Goal: Answer question/provide support

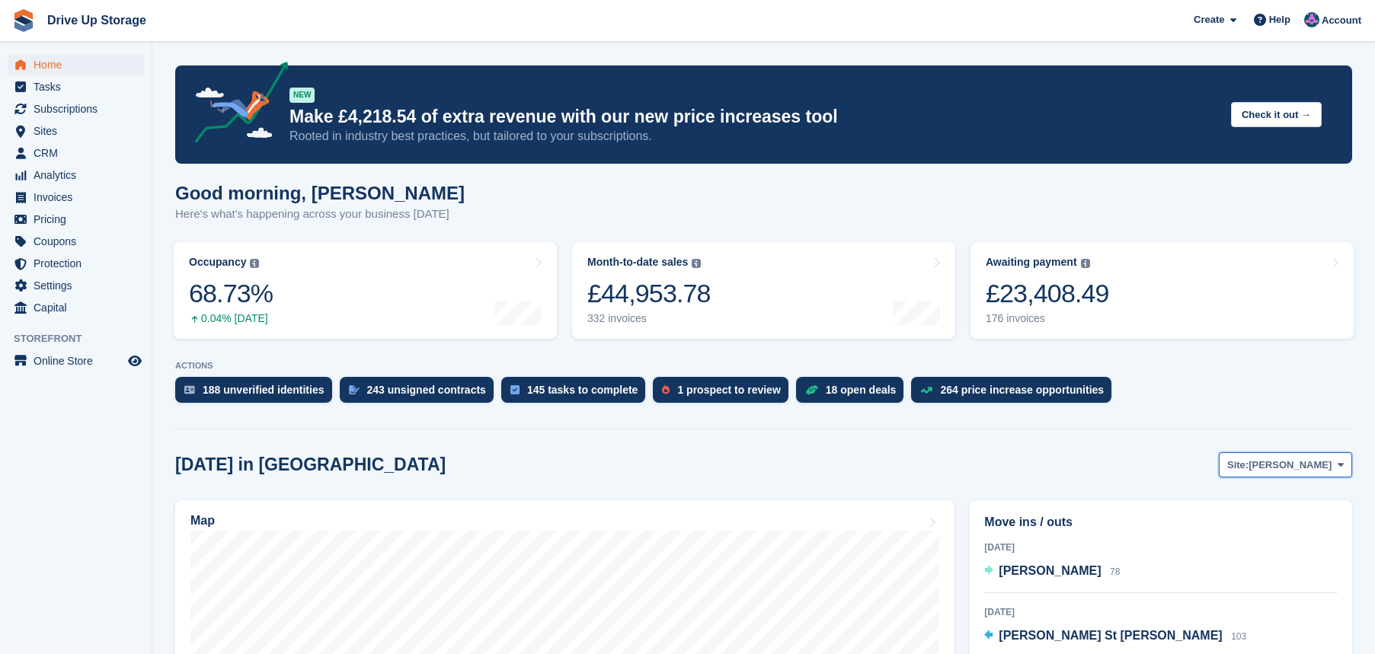
click at [1331, 464] on span "[PERSON_NAME]" at bounding box center [1290, 465] width 83 height 15
click at [1256, 554] on link "Widnes" at bounding box center [1279, 555] width 133 height 27
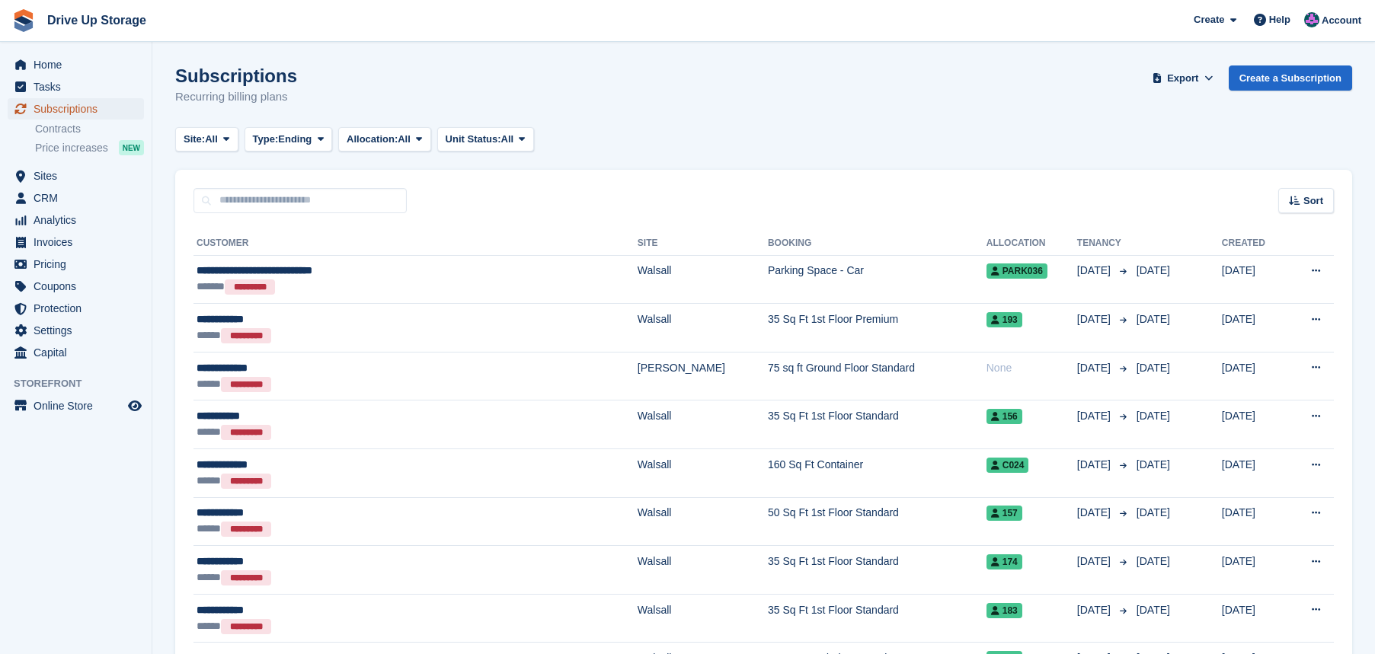
click at [61, 108] on span "Subscriptions" at bounding box center [79, 108] width 91 height 21
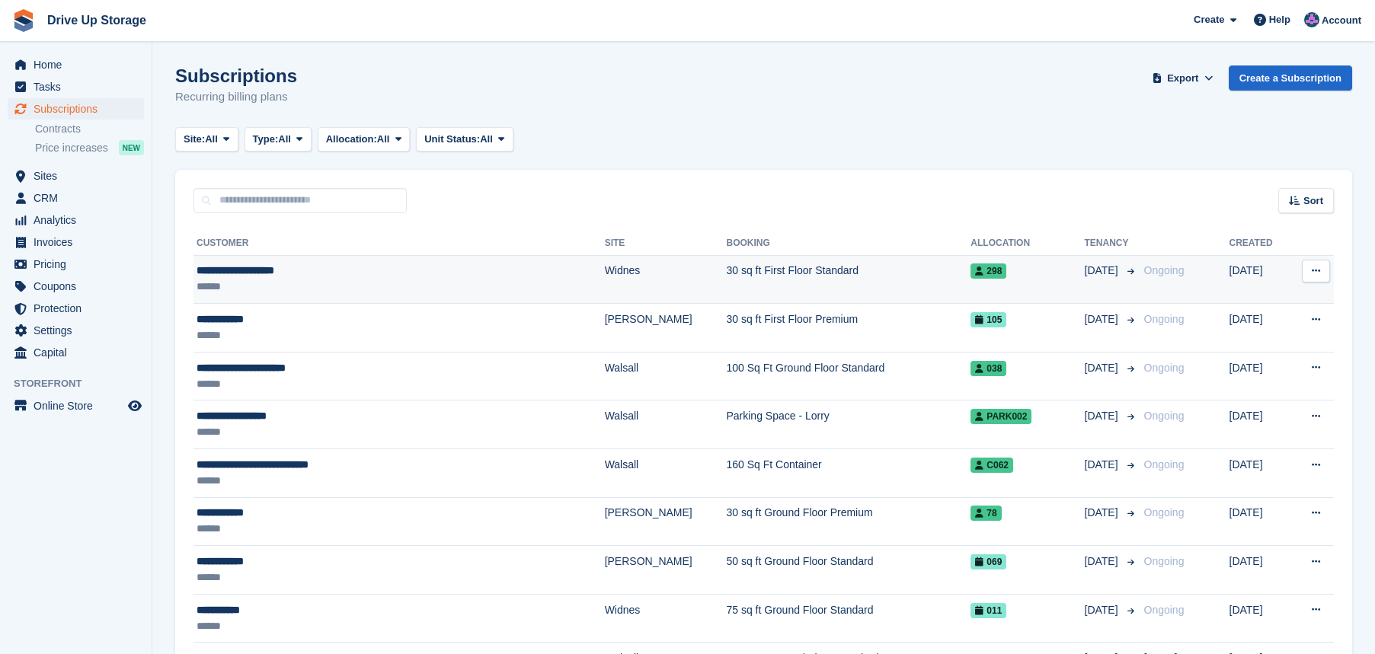
click at [257, 273] on div "**********" at bounding box center [343, 271] width 293 height 16
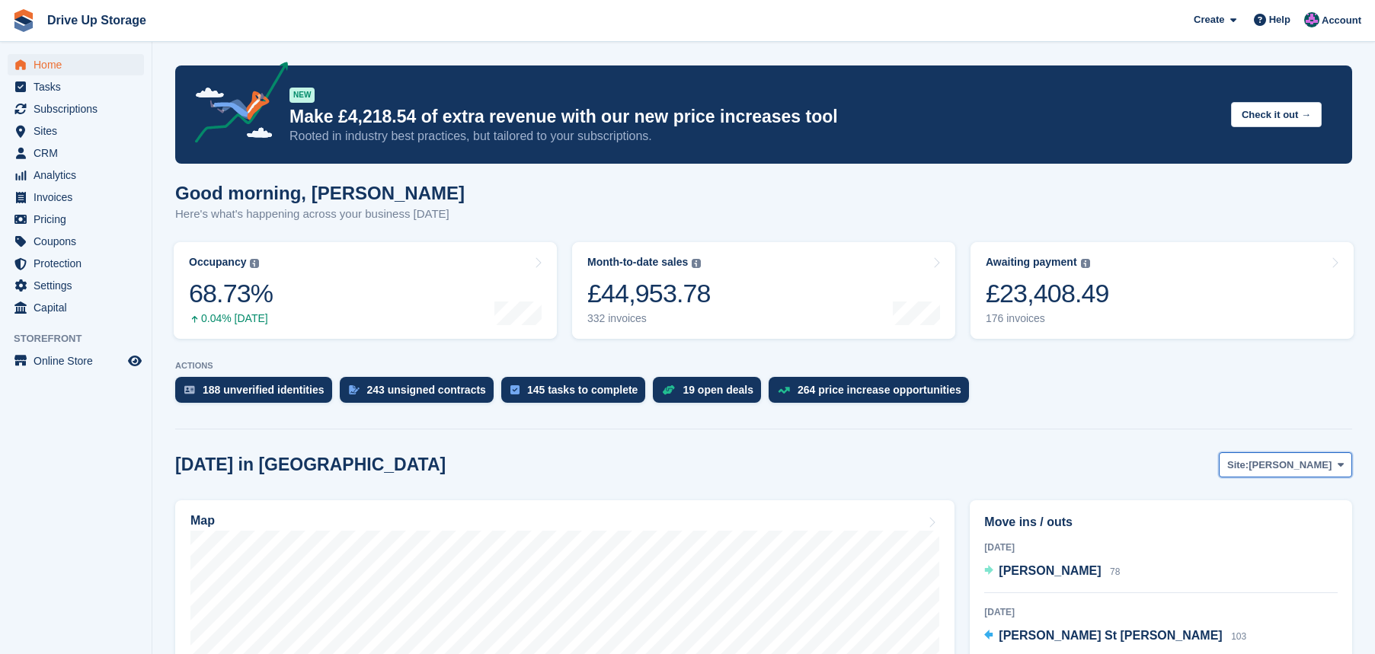
click at [1343, 469] on icon at bounding box center [1341, 465] width 6 height 10
drag, startPoint x: 1263, startPoint y: 531, endPoint x: 1225, endPoint y: 510, distance: 43.3
click at [1262, 531] on link "Walsall" at bounding box center [1279, 528] width 133 height 27
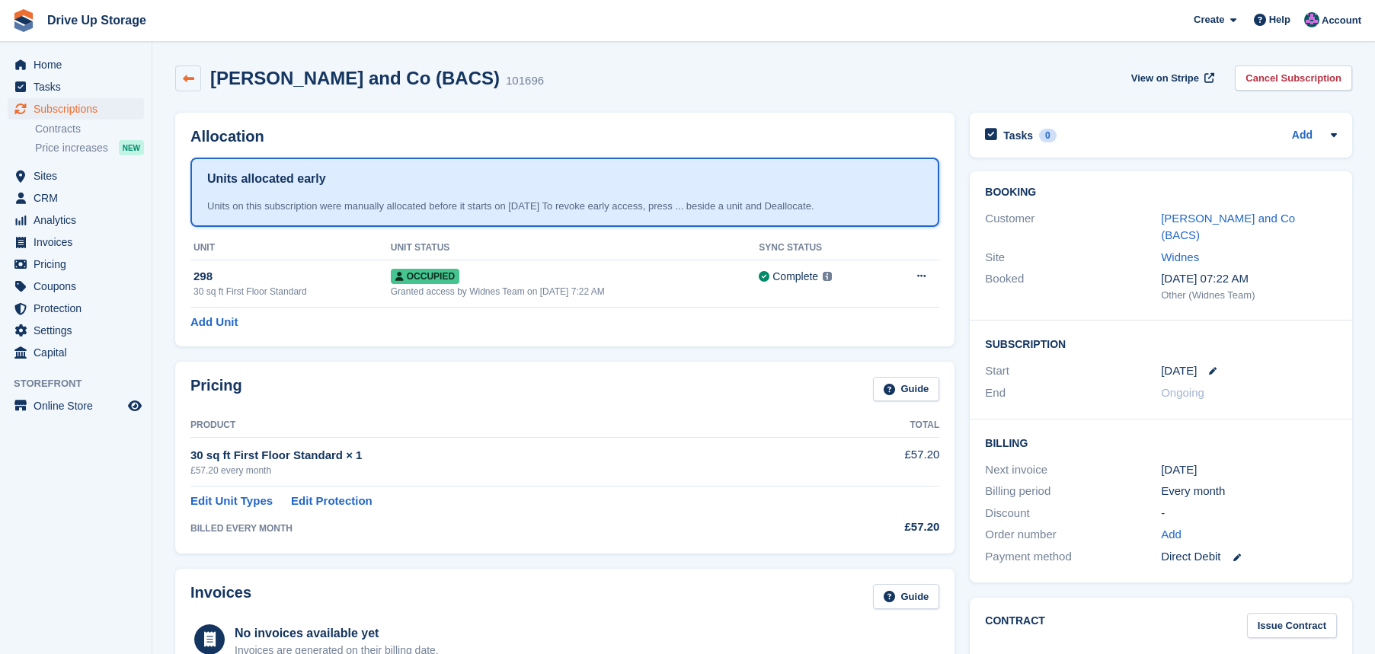
click at [190, 80] on icon at bounding box center [188, 78] width 11 height 11
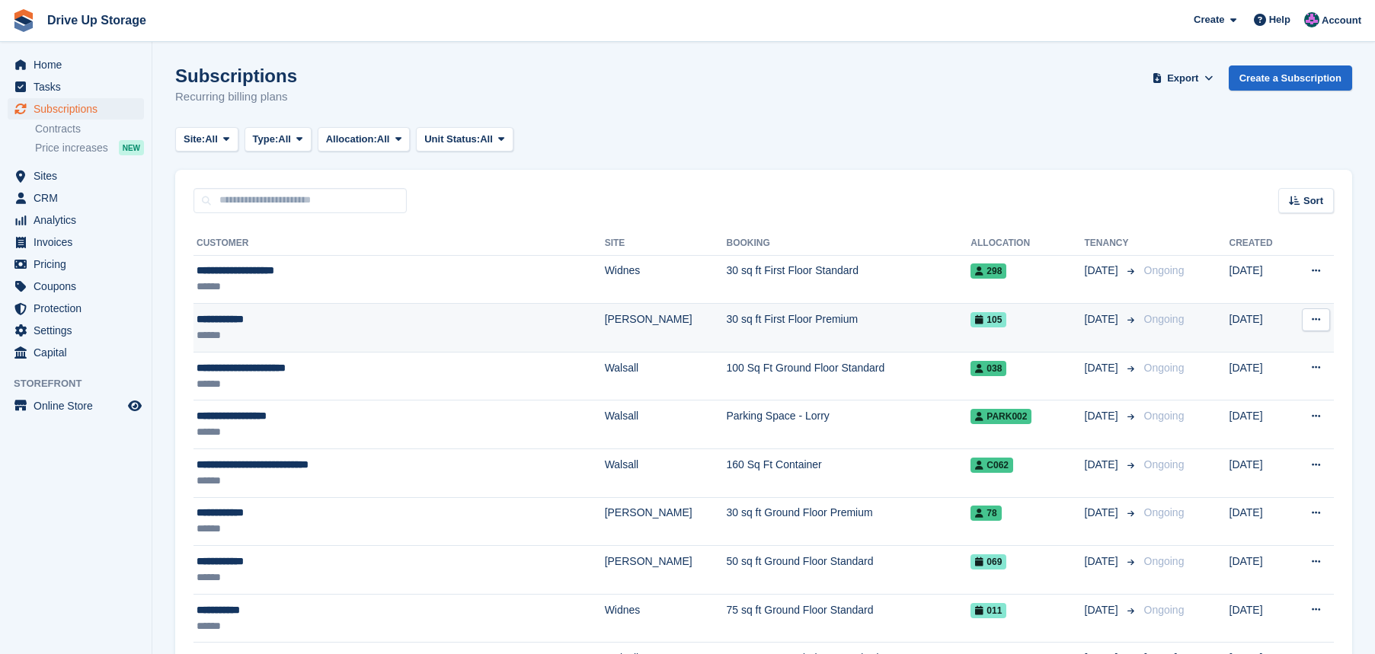
click at [253, 331] on div "******" at bounding box center [343, 336] width 293 height 16
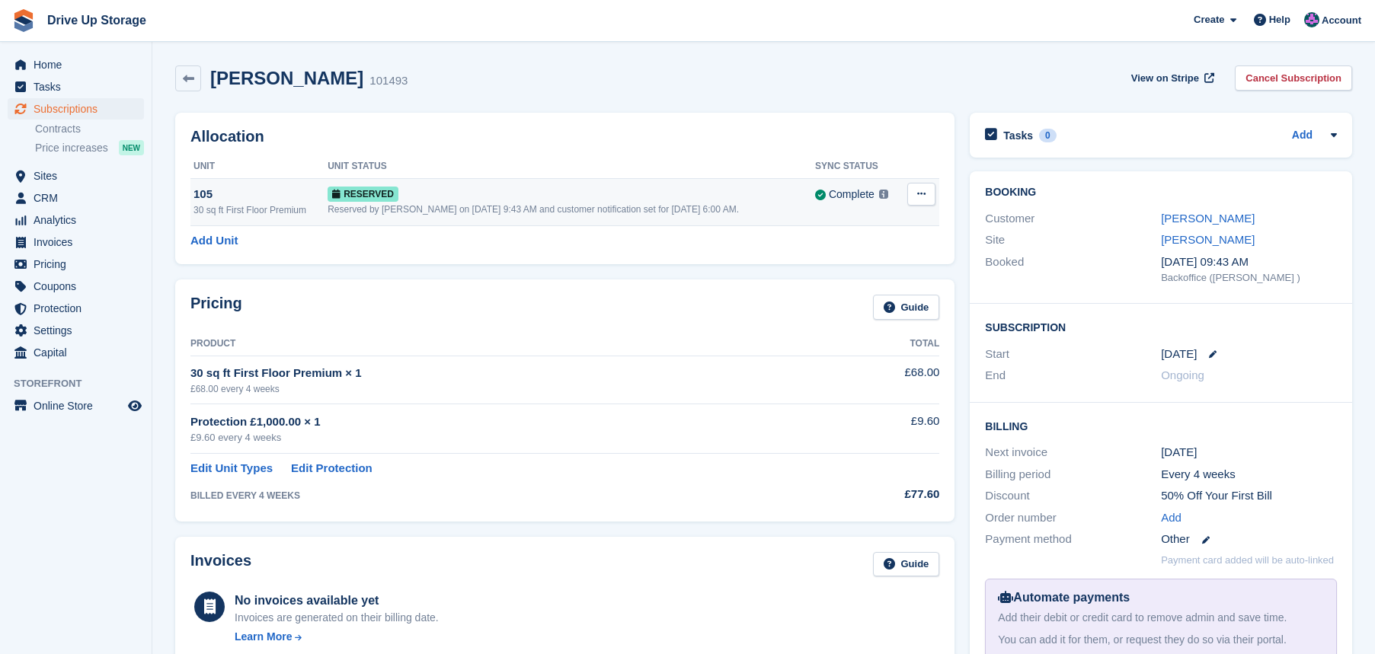
click at [579, 204] on div "Reserved by [PERSON_NAME] on [DATE] 9:43 AM and customer notification set for […" at bounding box center [572, 210] width 488 height 14
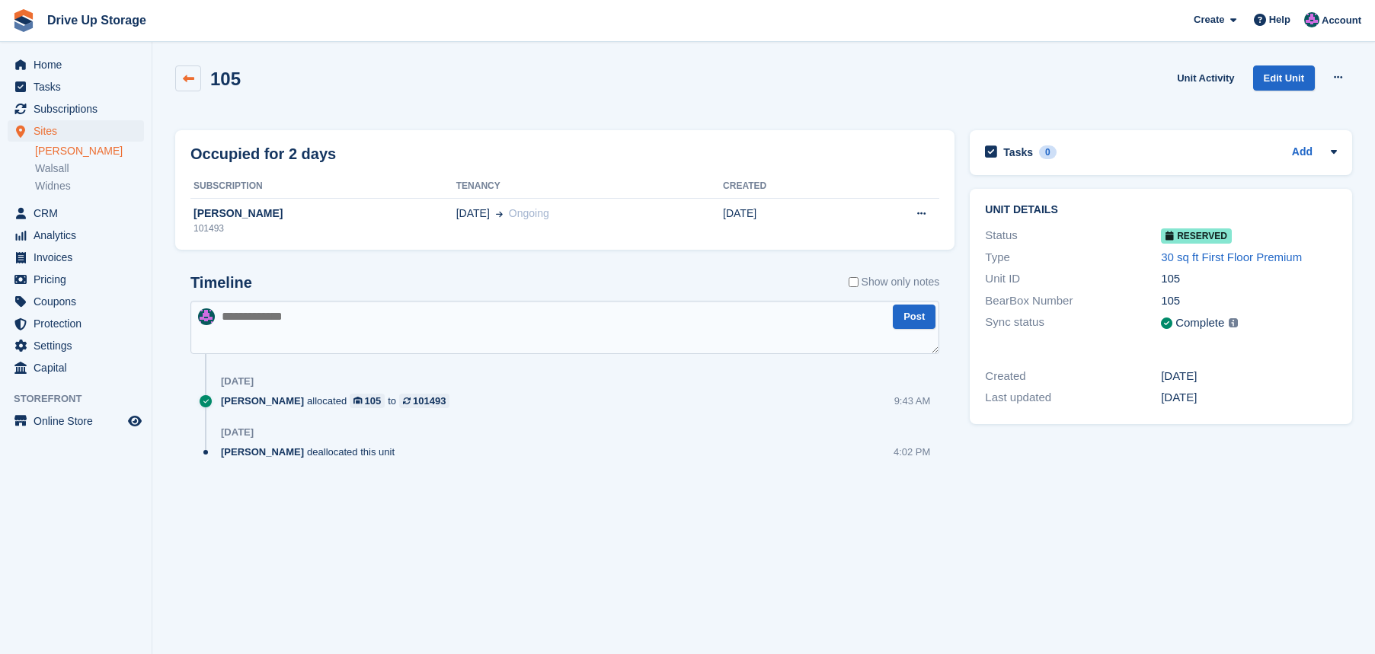
click at [179, 82] on link at bounding box center [188, 79] width 26 height 26
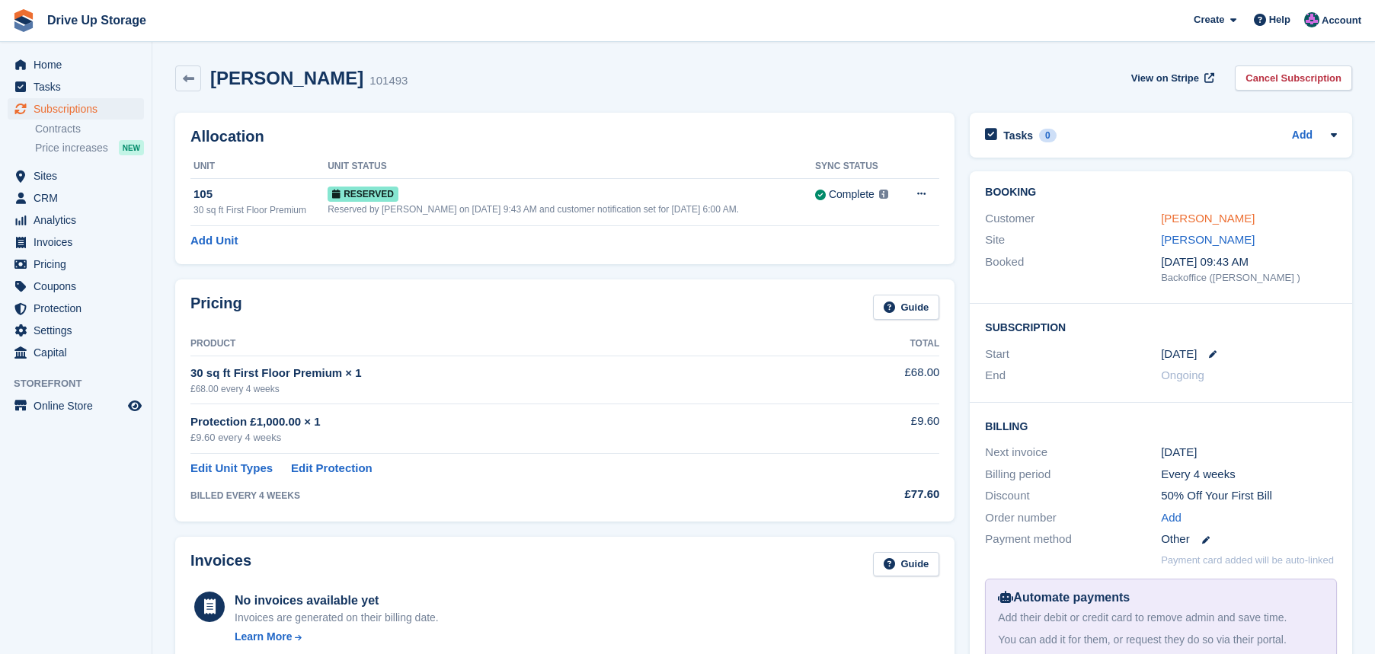
click at [1204, 214] on link "[PERSON_NAME]" at bounding box center [1208, 218] width 94 height 13
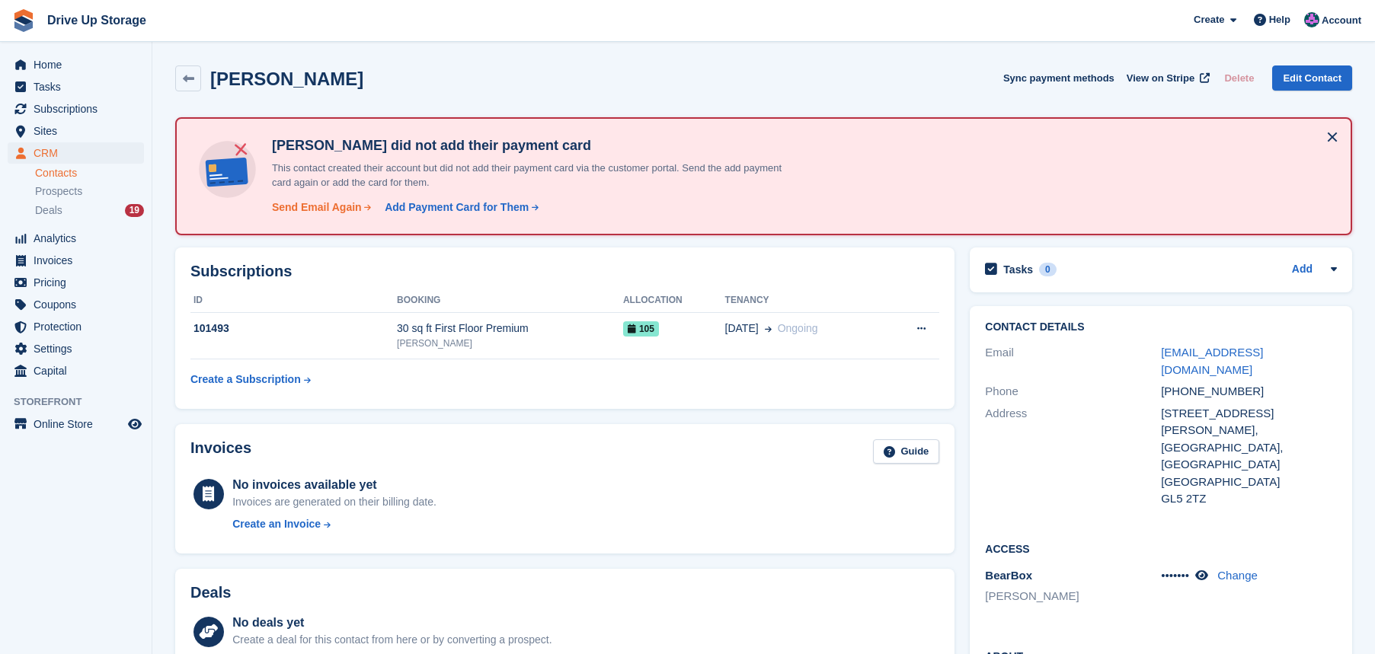
click at [289, 210] on div "Send Email Again" at bounding box center [317, 208] width 90 height 16
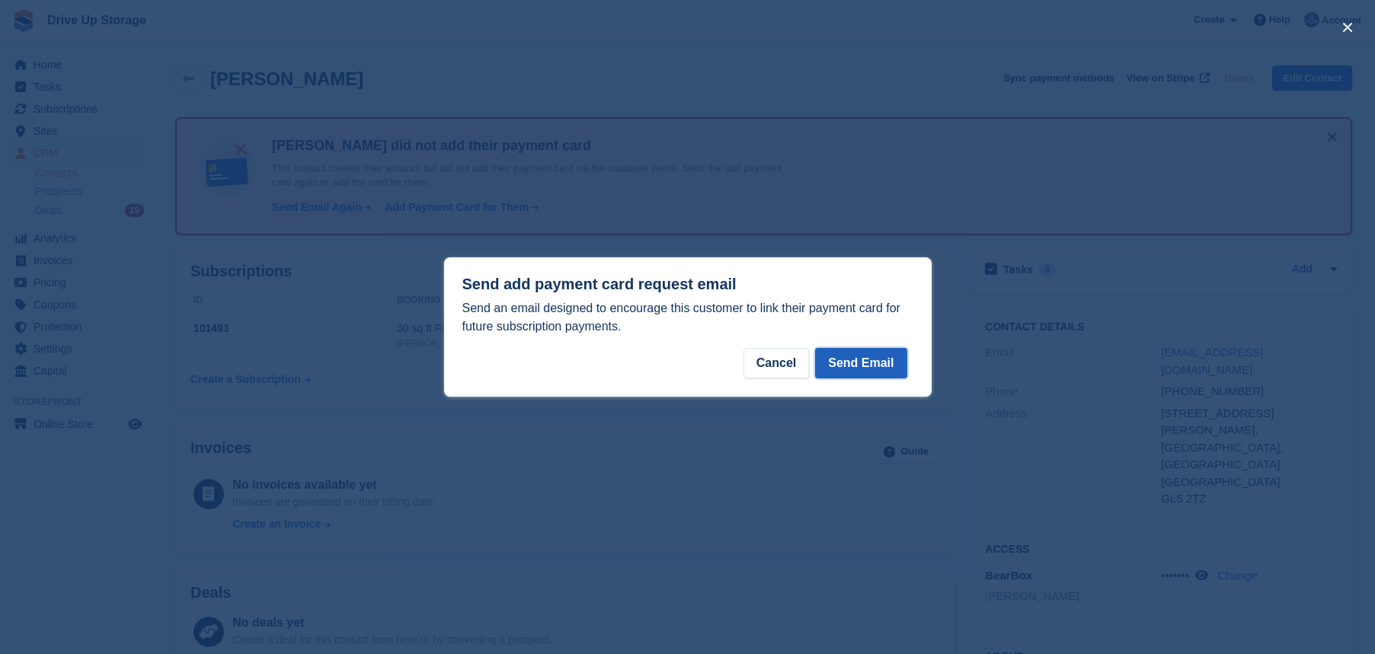
click at [871, 373] on button "Send Email" at bounding box center [860, 363] width 91 height 30
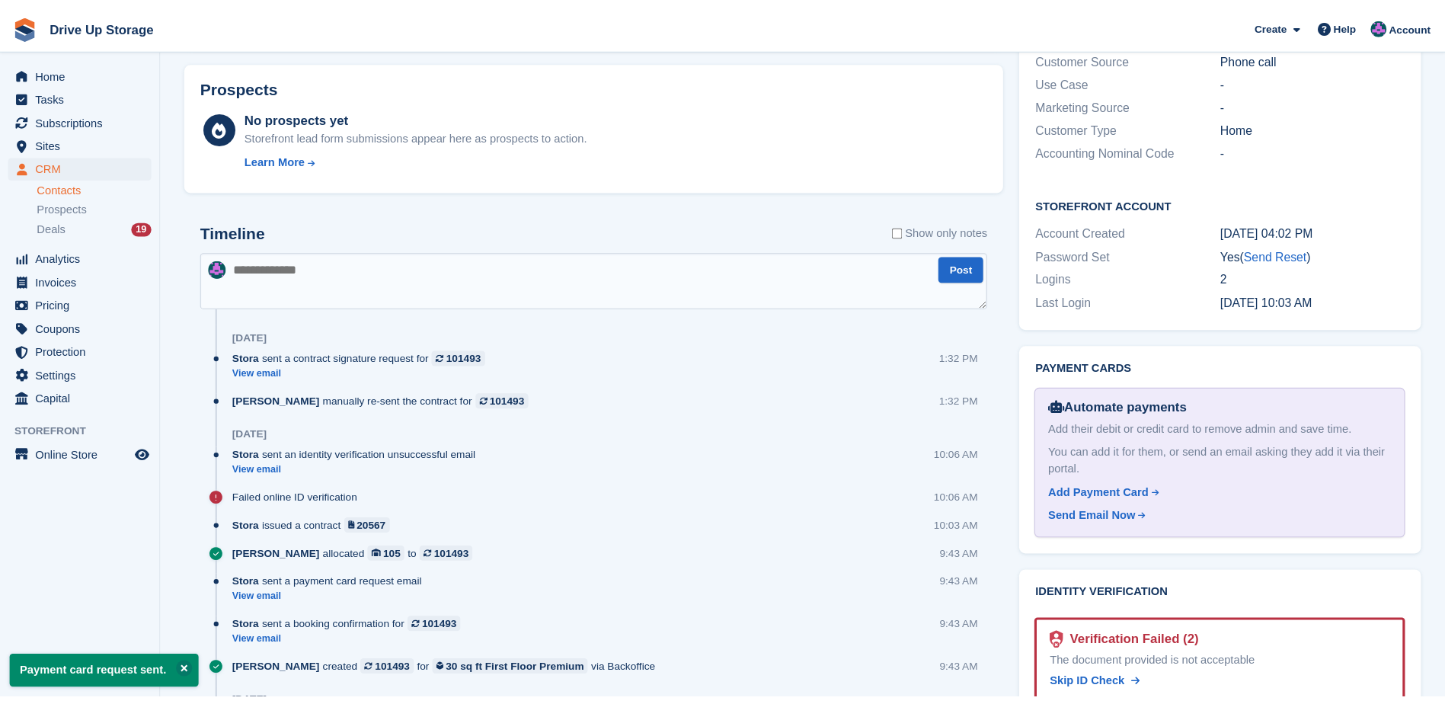
scroll to position [686, 0]
